Goal: Navigation & Orientation: Find specific page/section

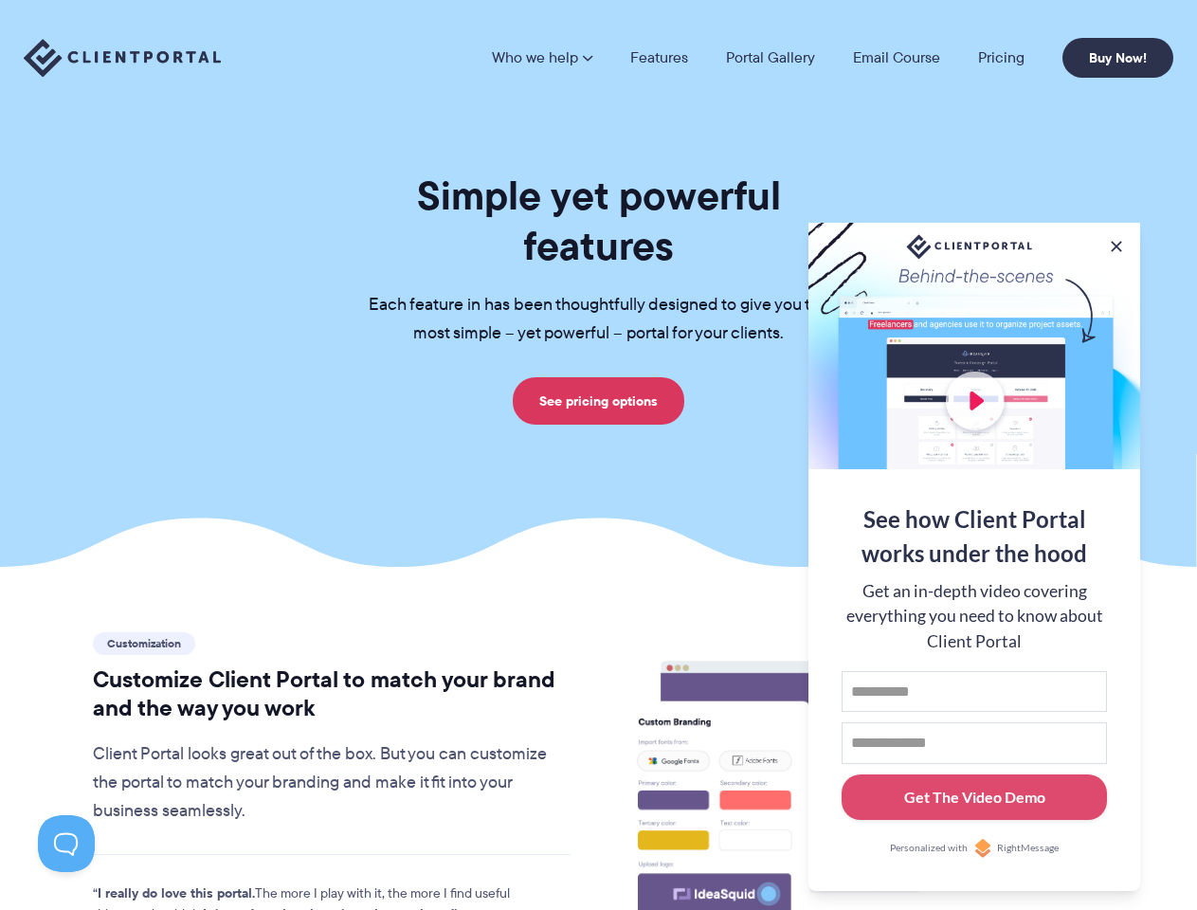
click at [598, 455] on section "Simple yet powerful features Each feature in has been thoughtfully designed to …" at bounding box center [598, 283] width 1197 height 567
click at [543, 58] on link "Who we help" at bounding box center [542, 57] width 100 height 15
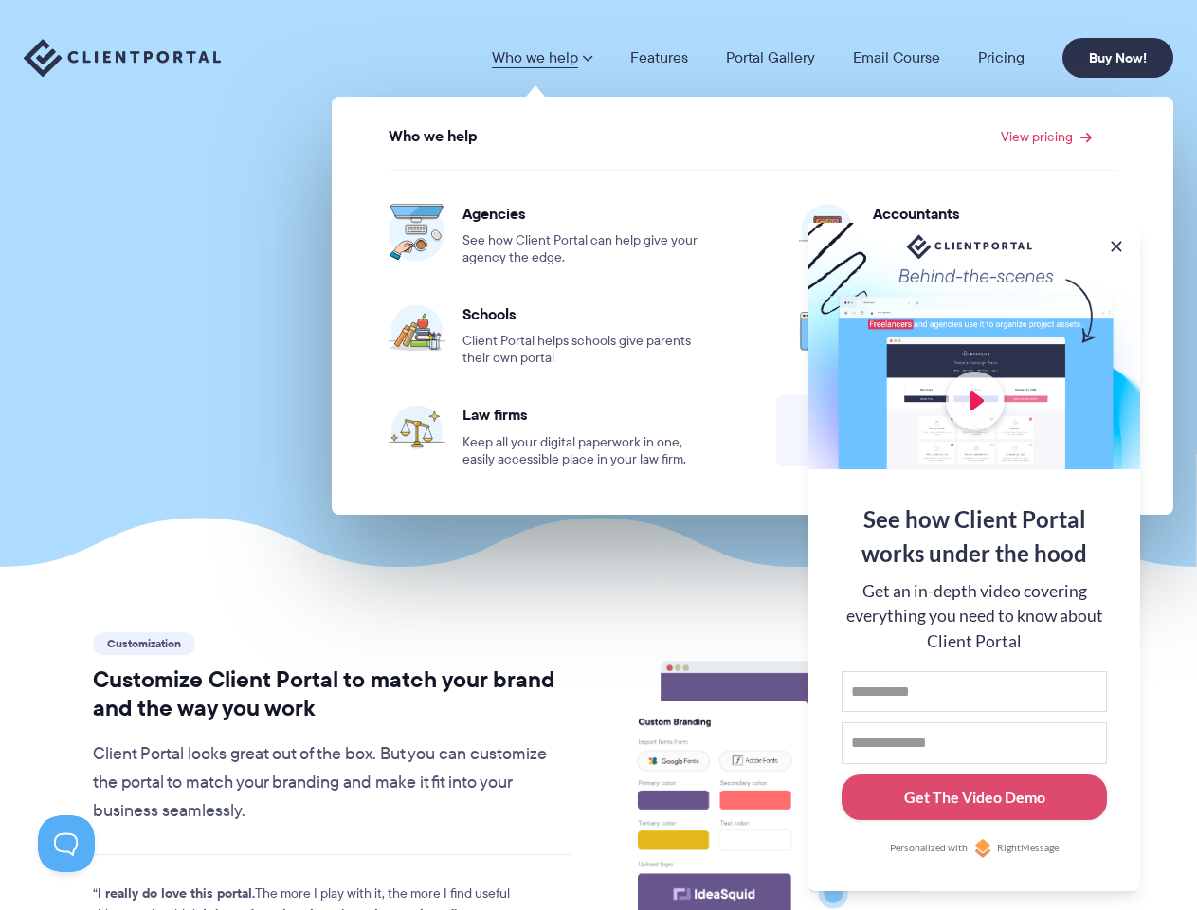
click at [1117, 243] on button at bounding box center [1116, 246] width 19 height 19
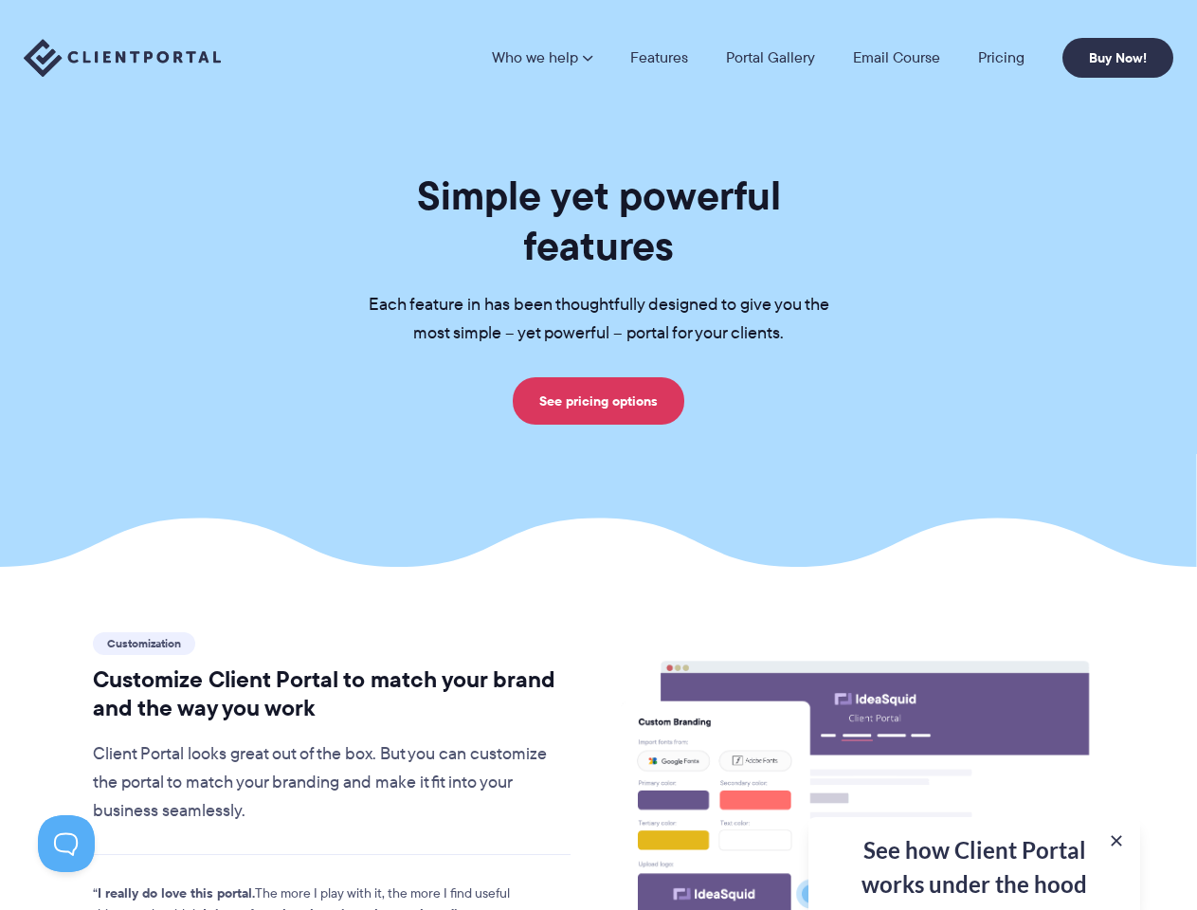
click at [66, 844] on button at bounding box center [66, 843] width 57 height 57
